Goal: Communication & Community: Answer question/provide support

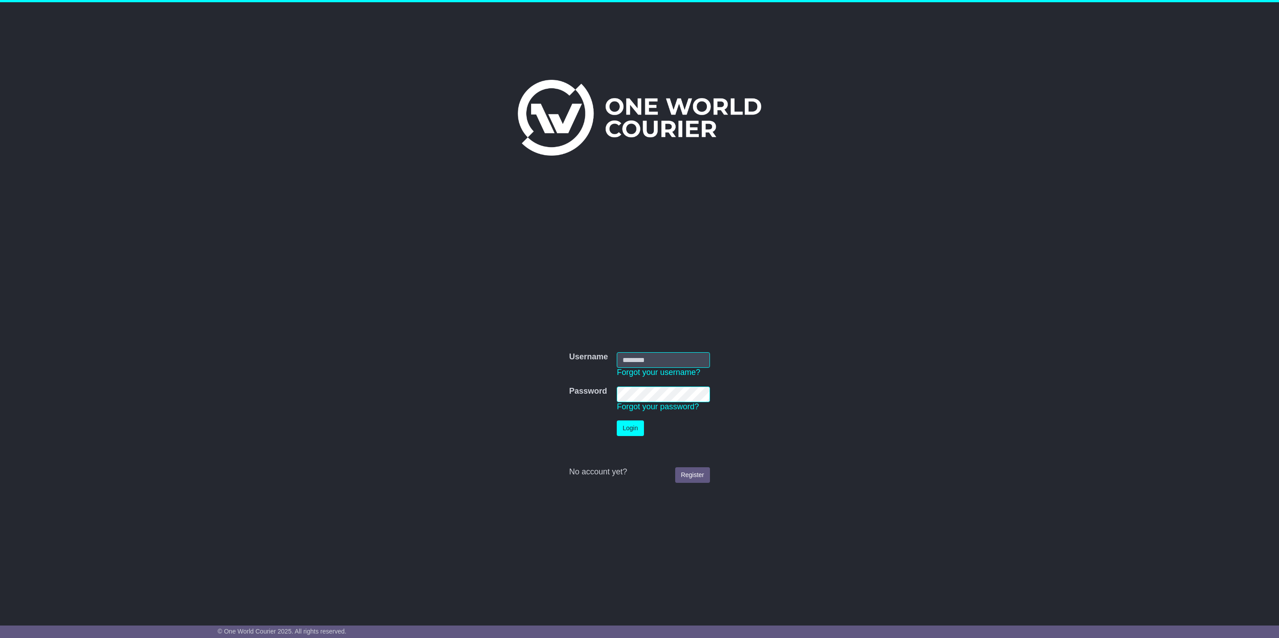
type input "*******"
click at [628, 428] on button "Login" at bounding box center [630, 429] width 27 height 16
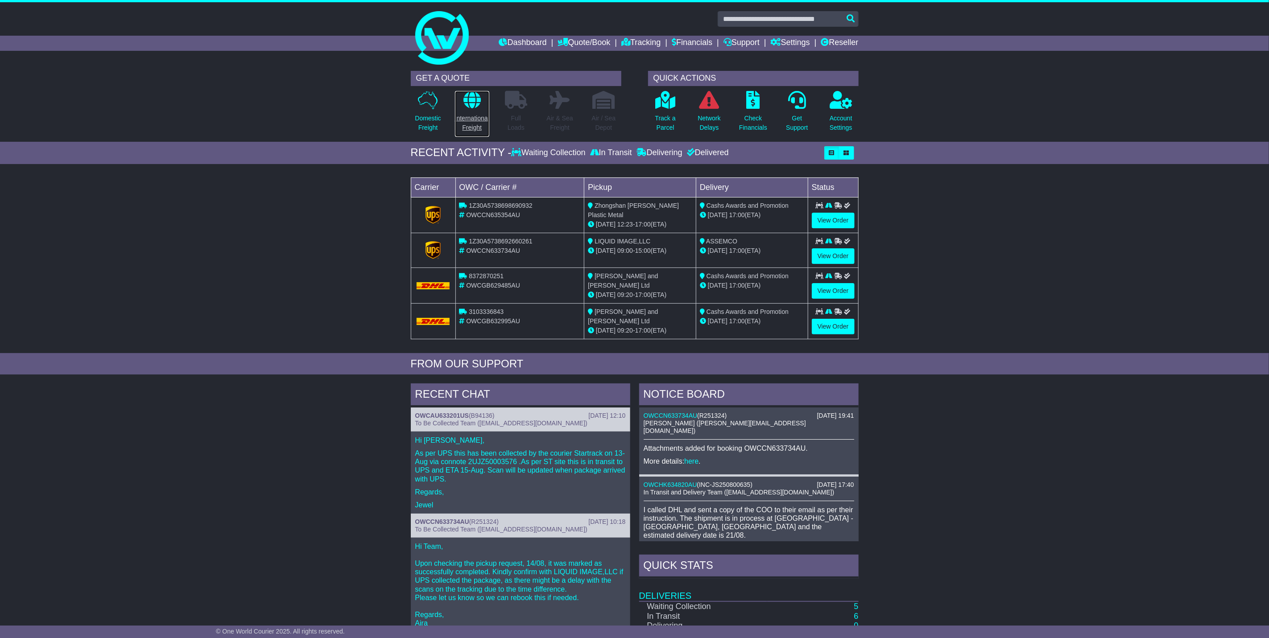
click at [474, 95] on icon at bounding box center [471, 100] width 17 height 18
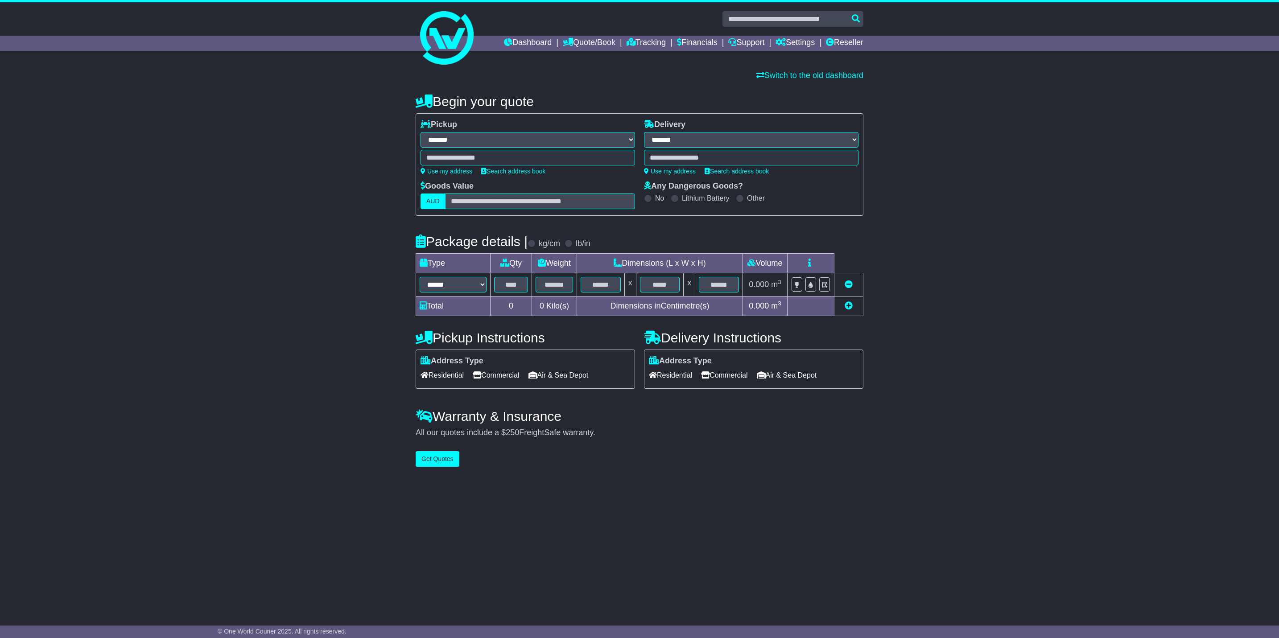
select select "**"
click at [513, 41] on link "Dashboard" at bounding box center [528, 43] width 48 height 15
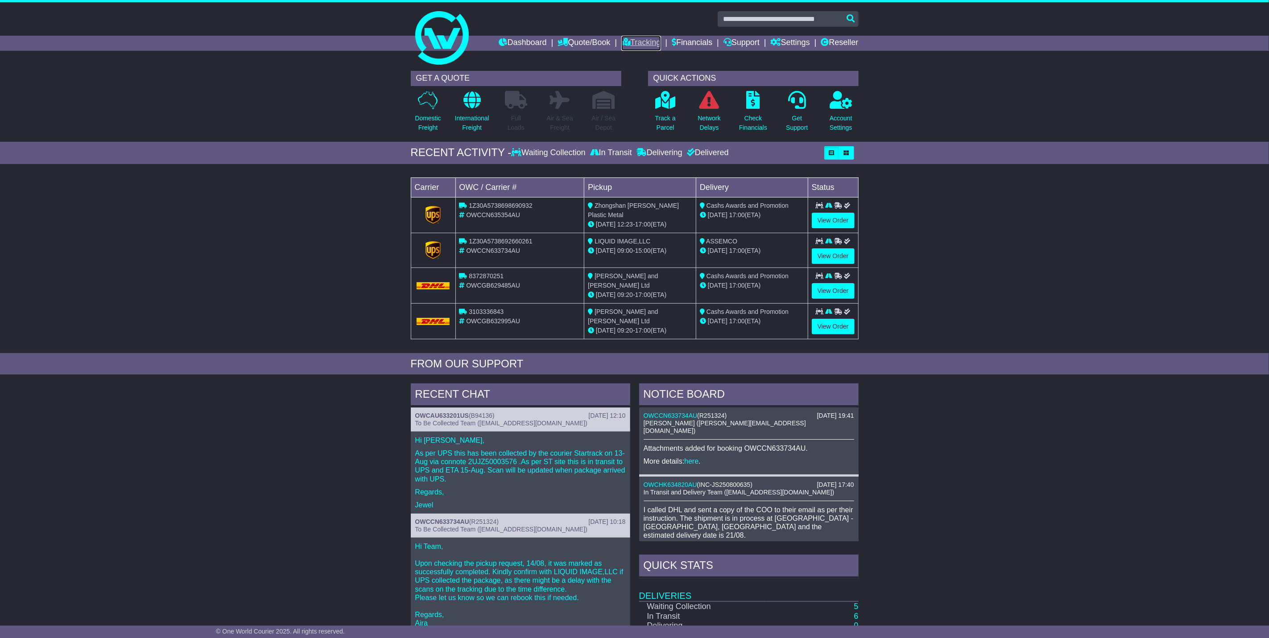
click at [645, 36] on link "Tracking" at bounding box center [640, 43] width 39 height 15
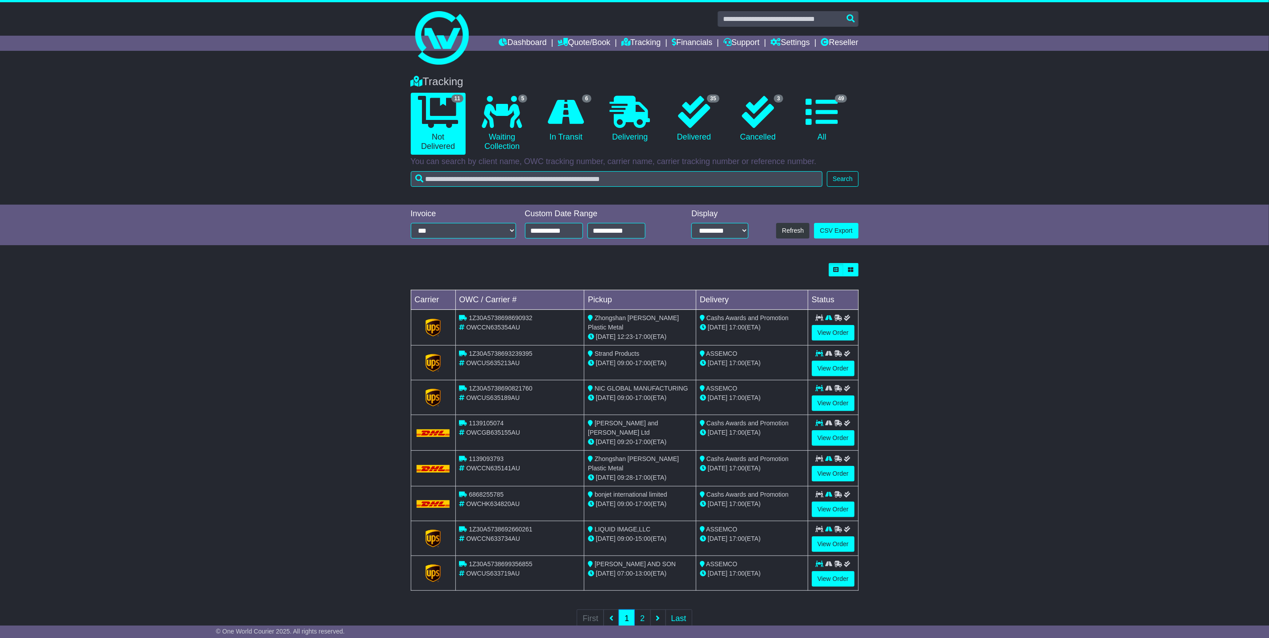
scroll to position [27, 0]
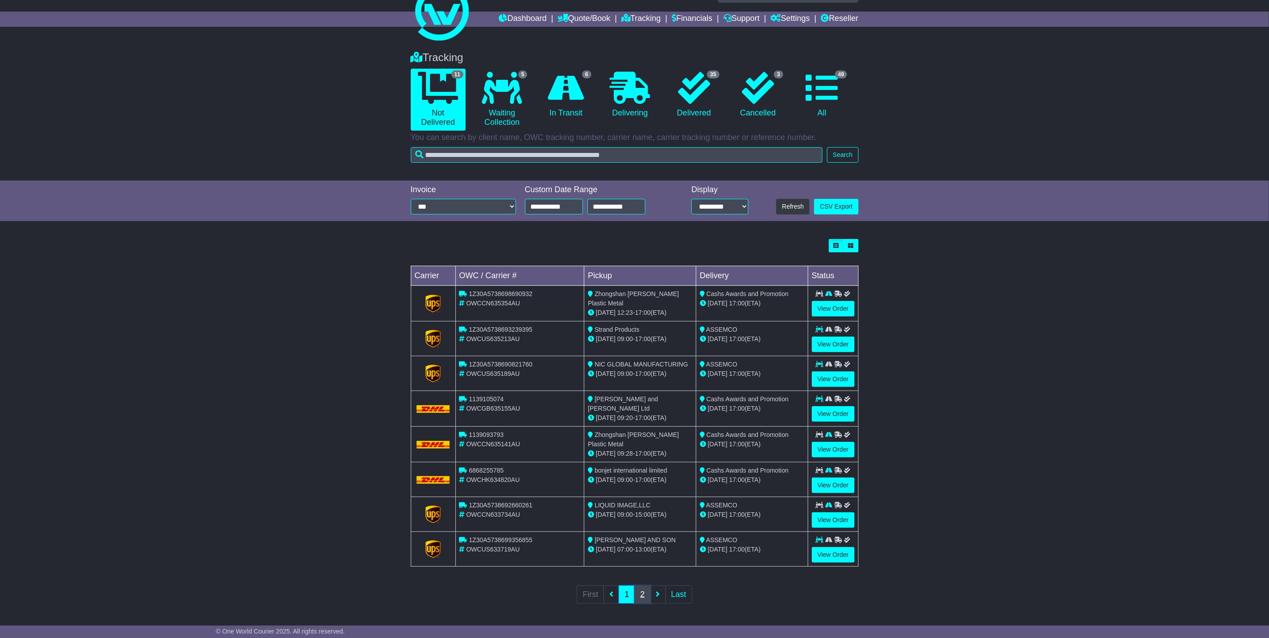
click at [644, 593] on link "2" at bounding box center [642, 595] width 16 height 18
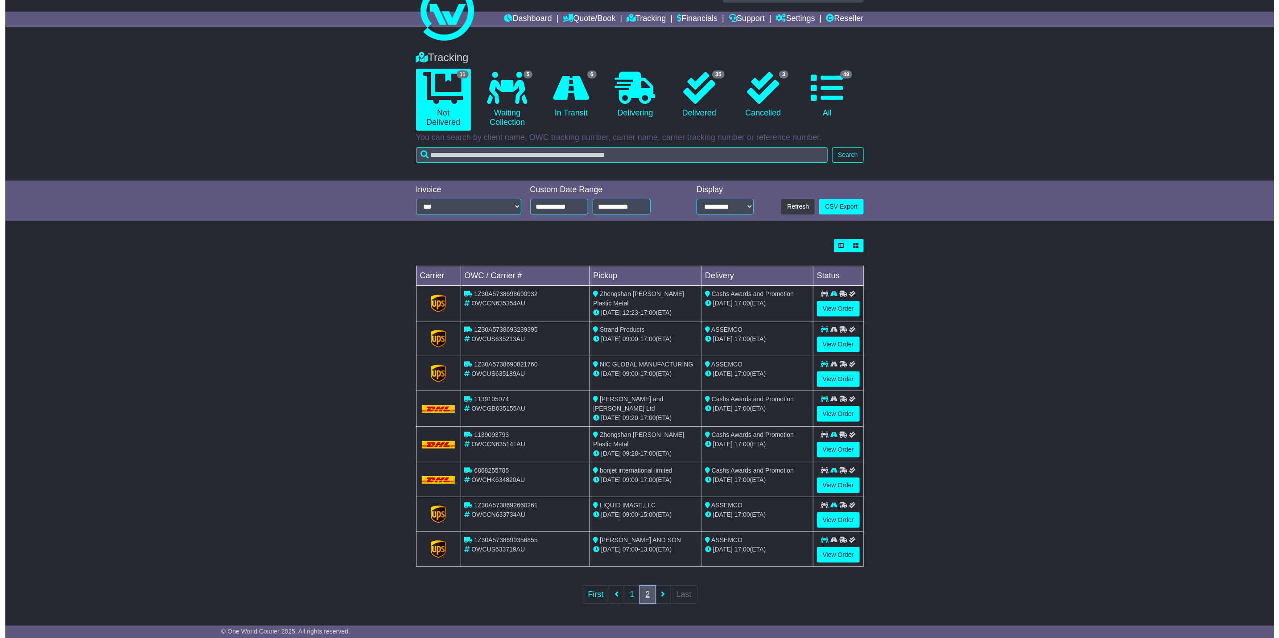
scroll to position [0, 0]
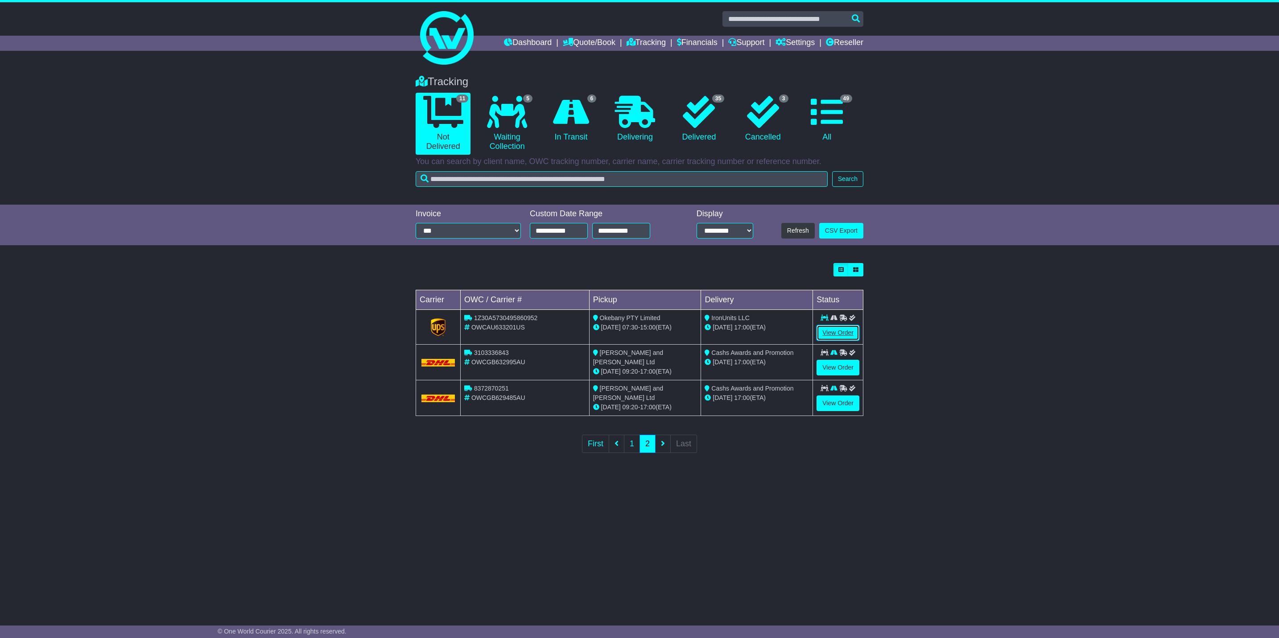
click at [831, 331] on link "View Order" at bounding box center [838, 333] width 43 height 16
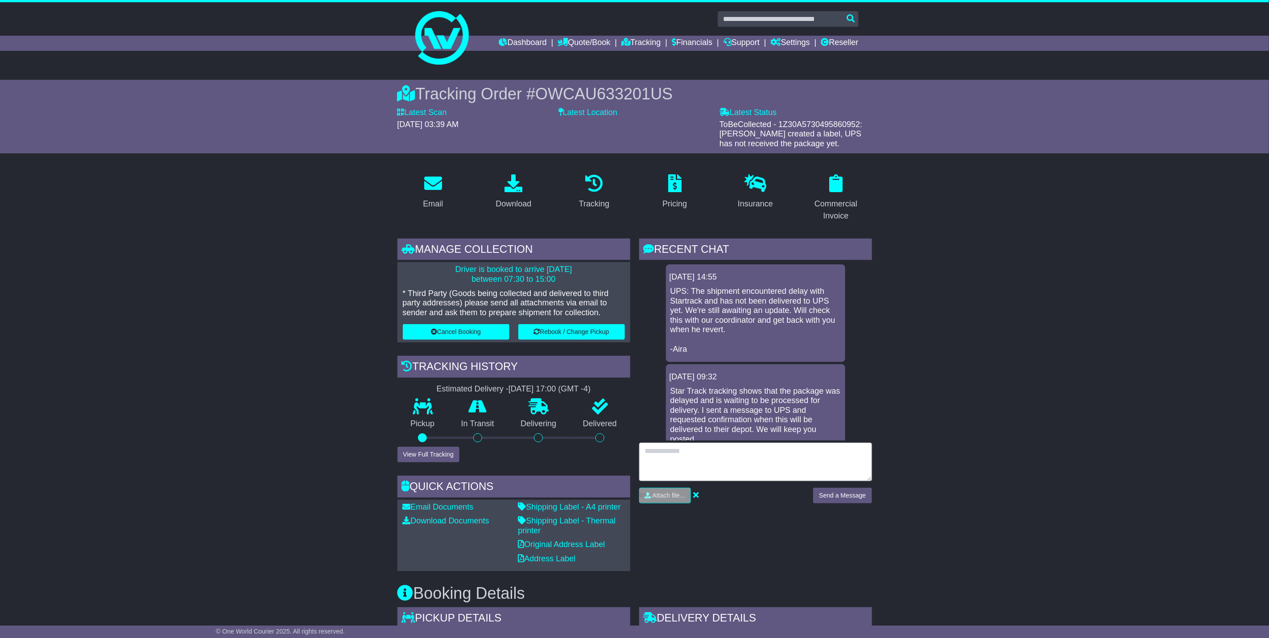
click at [666, 458] on textarea at bounding box center [755, 462] width 233 height 38
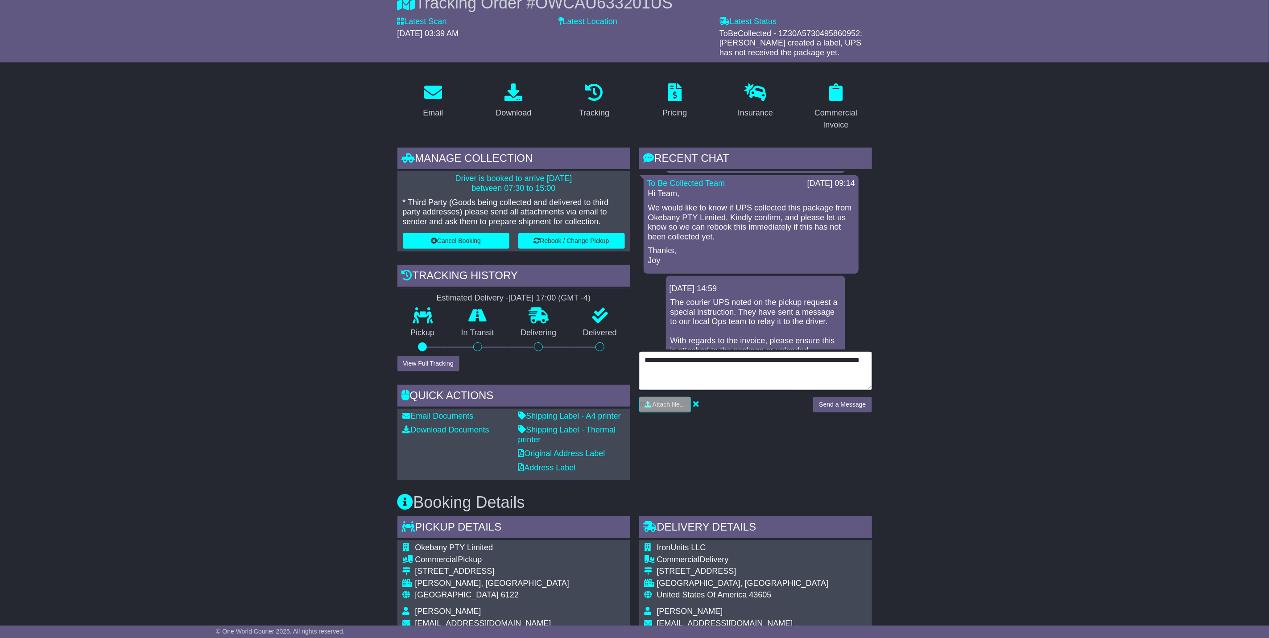
scroll to position [777, 0]
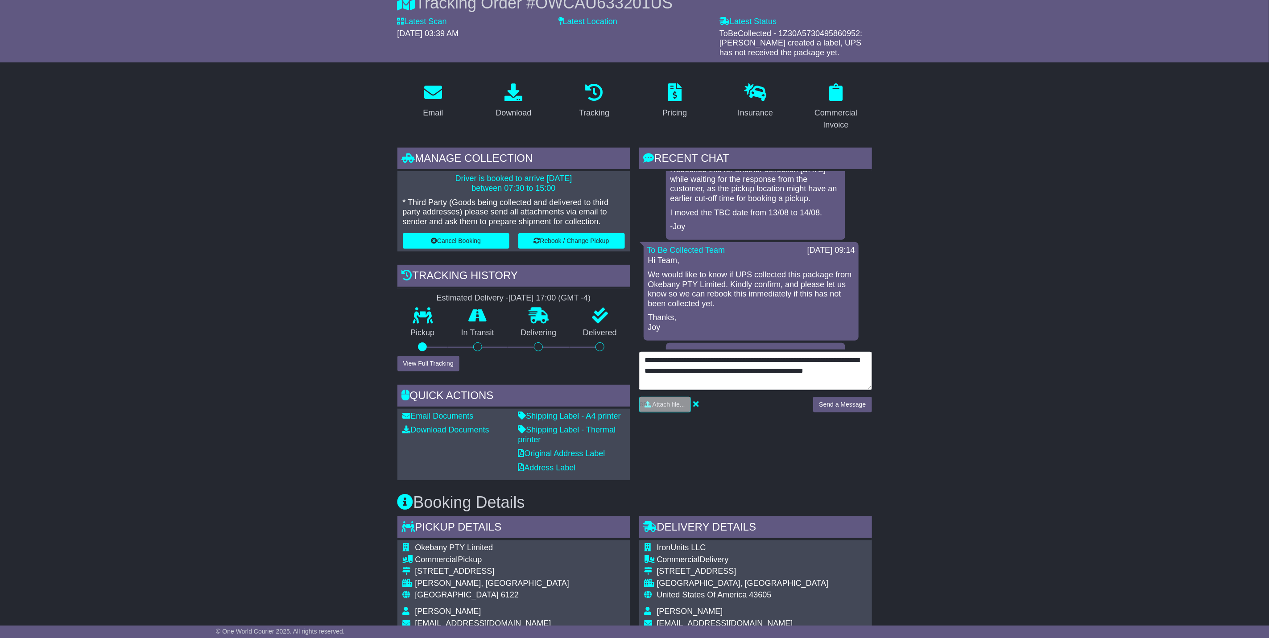
type textarea "**********"
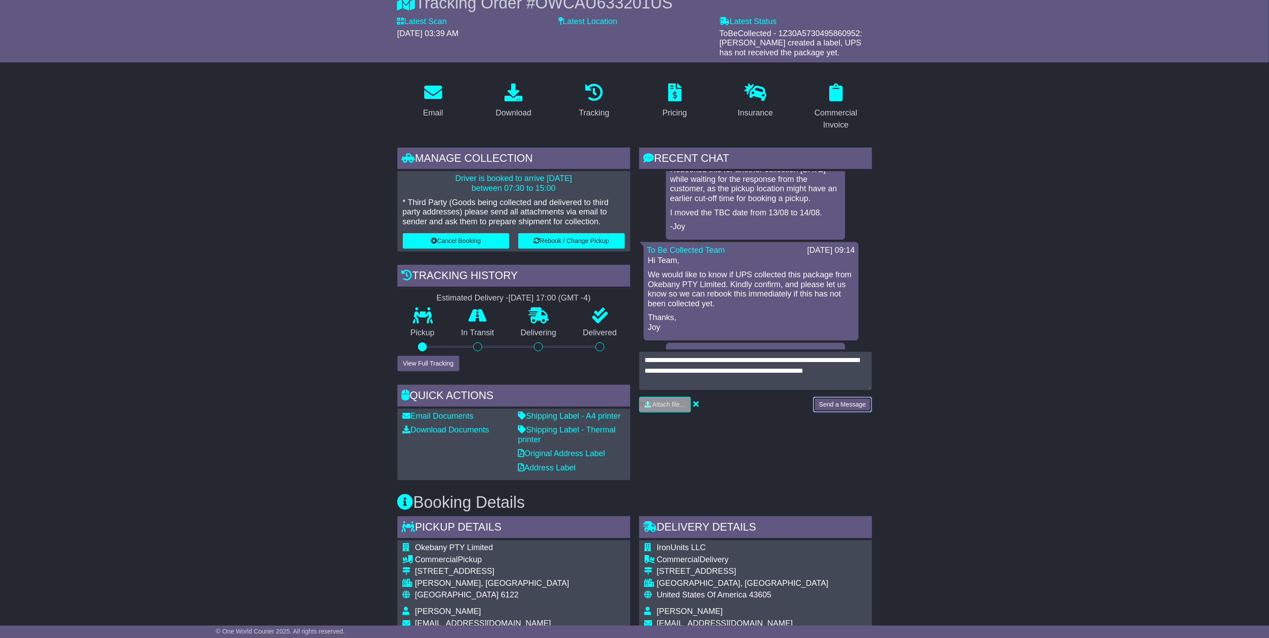
click at [845, 405] on button "Send a Message" at bounding box center [842, 405] width 58 height 16
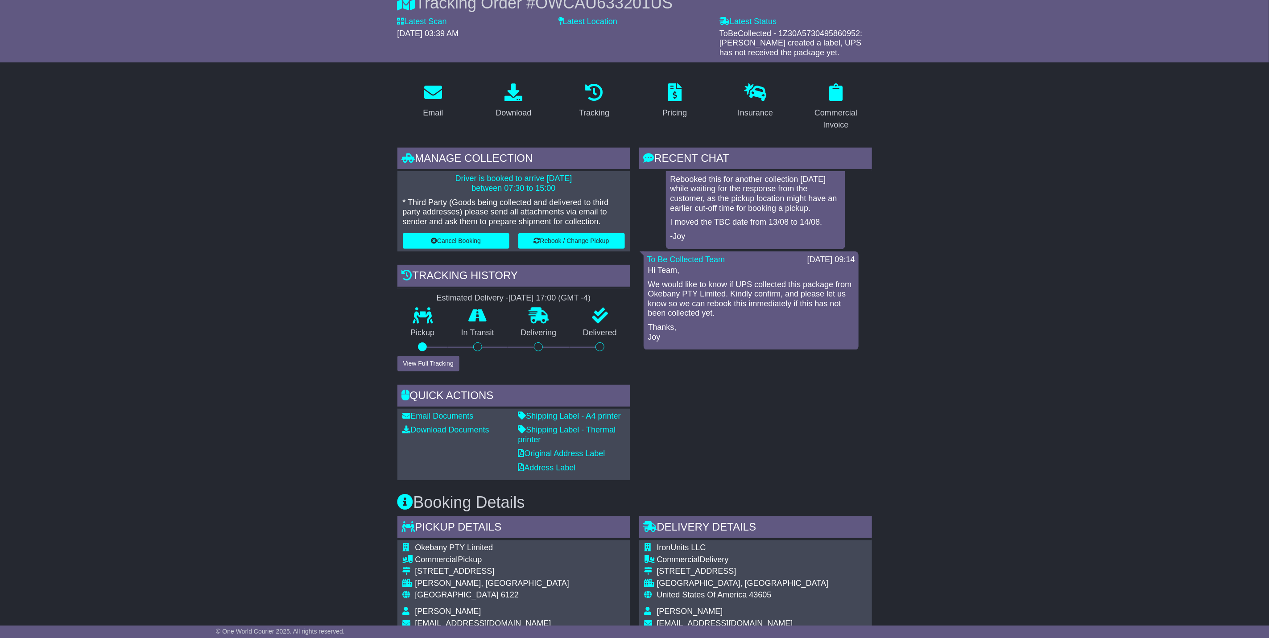
scroll to position [776, 0]
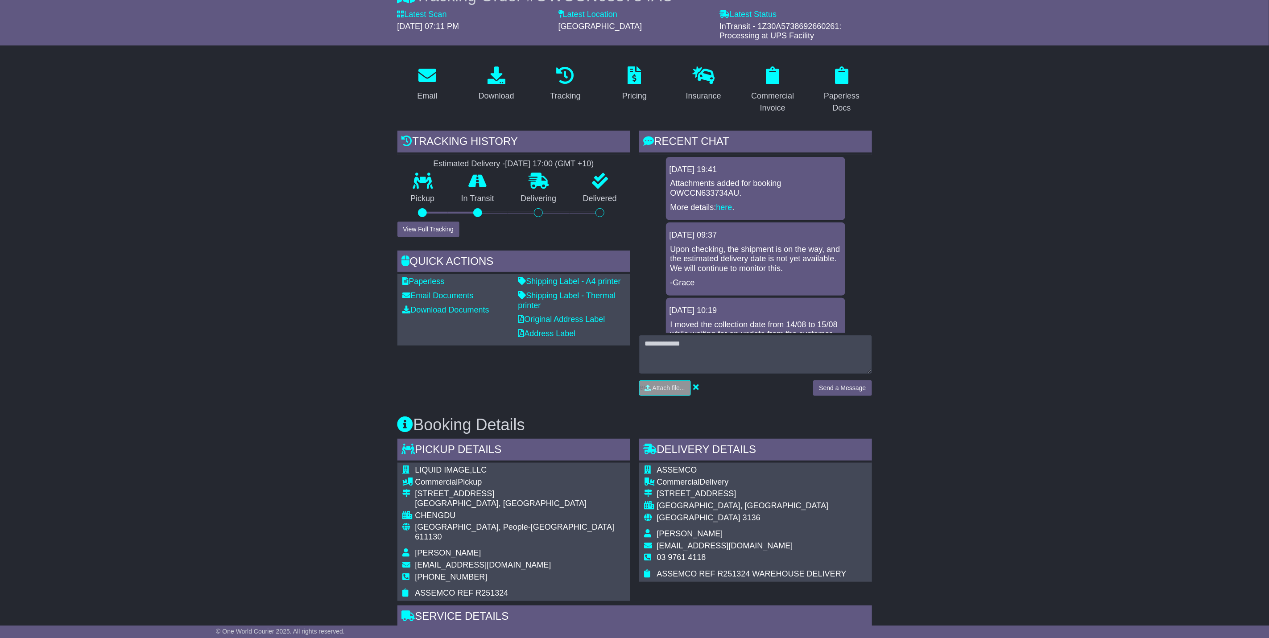
scroll to position [134, 0]
